Goal: Find specific page/section: Find specific page/section

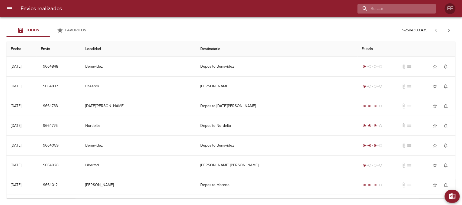
click at [403, 8] on input "buscar" at bounding box center [391, 8] width 69 height 9
paste input "[PERSON_NAME]"
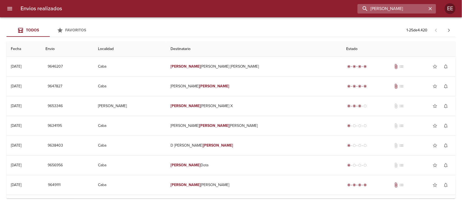
drag, startPoint x: 402, startPoint y: 8, endPoint x: 416, endPoint y: 9, distance: 13.3
click at [416, 9] on input "[PERSON_NAME]" at bounding box center [391, 8] width 69 height 9
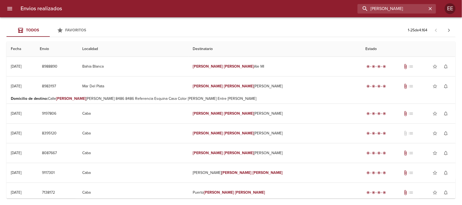
drag, startPoint x: 411, startPoint y: 9, endPoint x: 314, endPoint y: 6, distance: 97.1
click at [314, 6] on div "[PERSON_NAME]" at bounding box center [250, 8] width 369 height 9
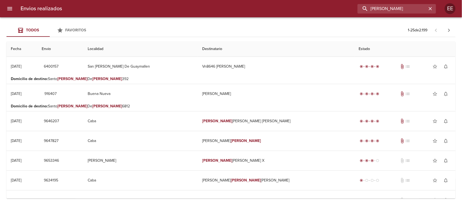
drag, startPoint x: 402, startPoint y: 10, endPoint x: 315, endPoint y: 21, distance: 88.3
click at [315, 0] on div "Envios realizados [PERSON_NAME] EE Todos Favoritos 1 - 25 de 2.199 Fecha Envio …" at bounding box center [231, 0] width 462 height 0
type input "r"
paste input "[PERSON_NAME] [PERSON_NAME]"
drag, startPoint x: 407, startPoint y: 11, endPoint x: 348, endPoint y: 3, distance: 60.0
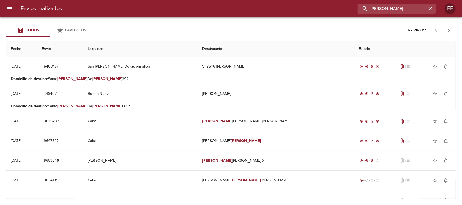
click at [348, 3] on div "Envios realizados [PERSON_NAME] EE" at bounding box center [231, 8] width 462 height 17
type input "[PERSON_NAME] [PERSON_NAME]"
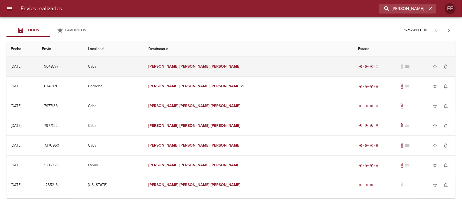
scroll to position [0, 0]
click at [285, 72] on td "[PERSON_NAME] [PERSON_NAME]" at bounding box center [249, 66] width 210 height 19
